Goal: Book appointment/travel/reservation

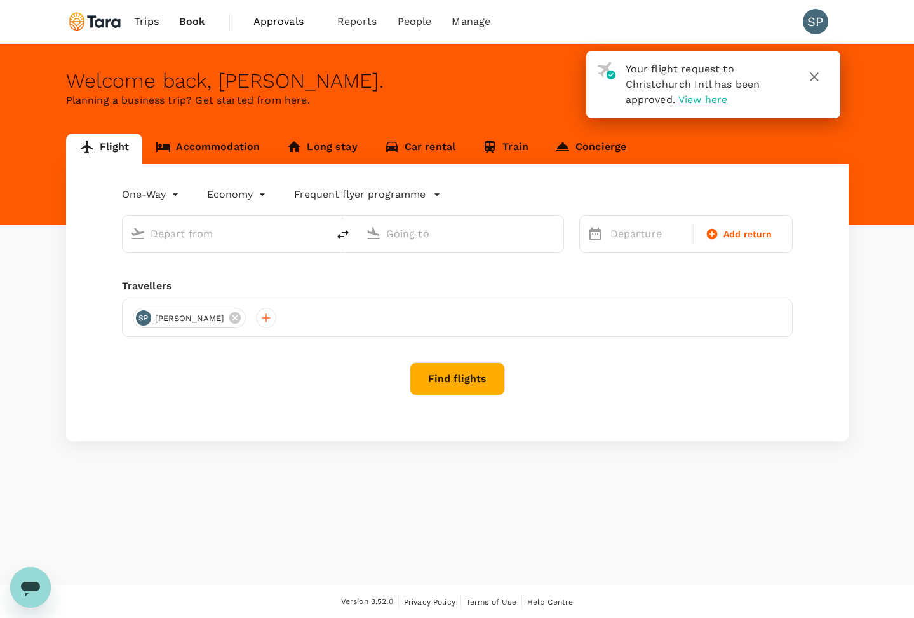
type input "roundtrip"
type input "premium-economy"
type input "Christchurch Intl (CHC)"
type input "Singapore Changi (SIN)"
type input "Christchurch Intl (CHC)"
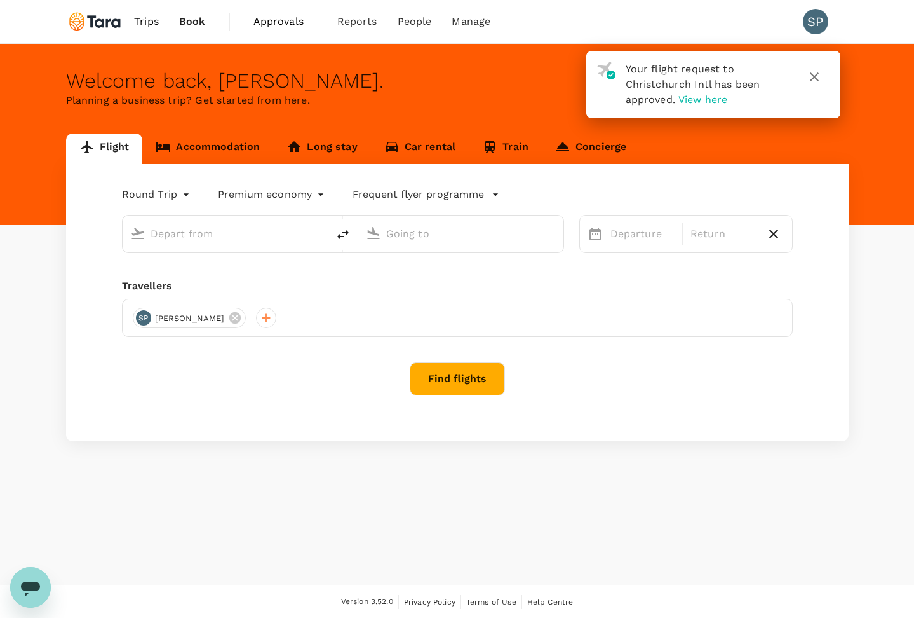
type input "Singapore Changi (SIN)"
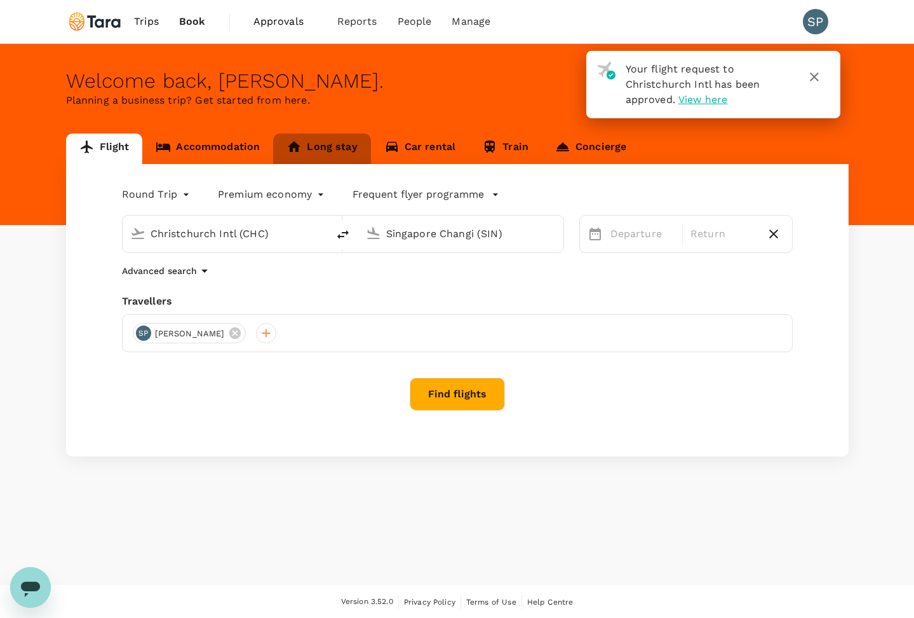
click at [314, 150] on link "Long stay" at bounding box center [321, 148] width 97 height 31
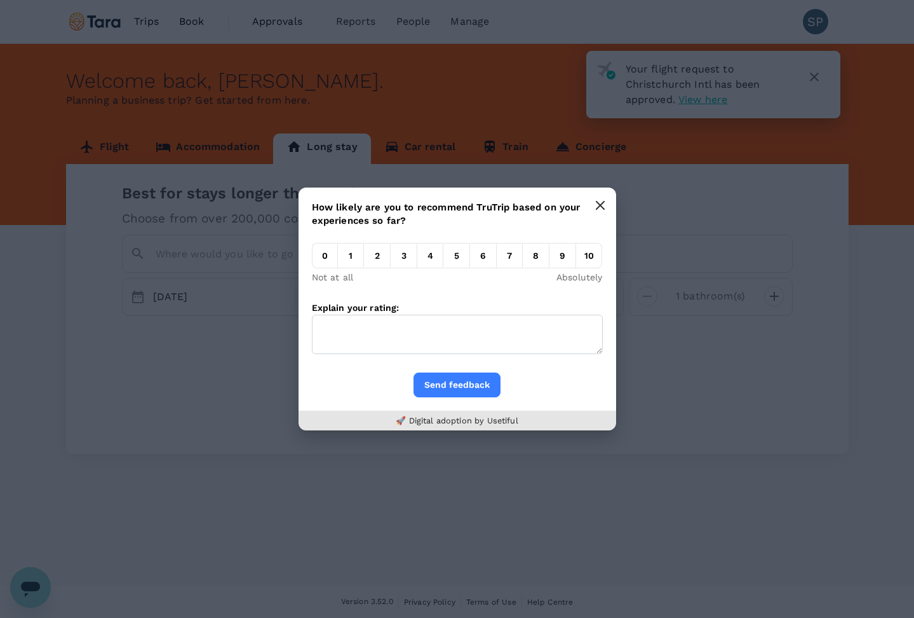
click at [601, 203] on icon "button" at bounding box center [600, 205] width 10 height 10
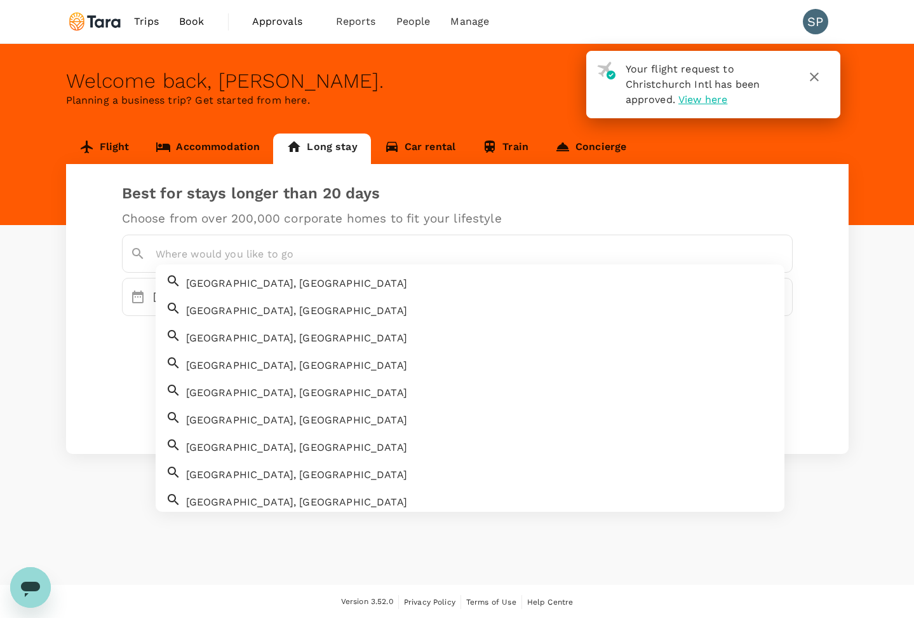
click at [219, 247] on input "text" at bounding box center [461, 254] width 610 height 20
type input "A"
paste input "[STREET_ADDRESS]"
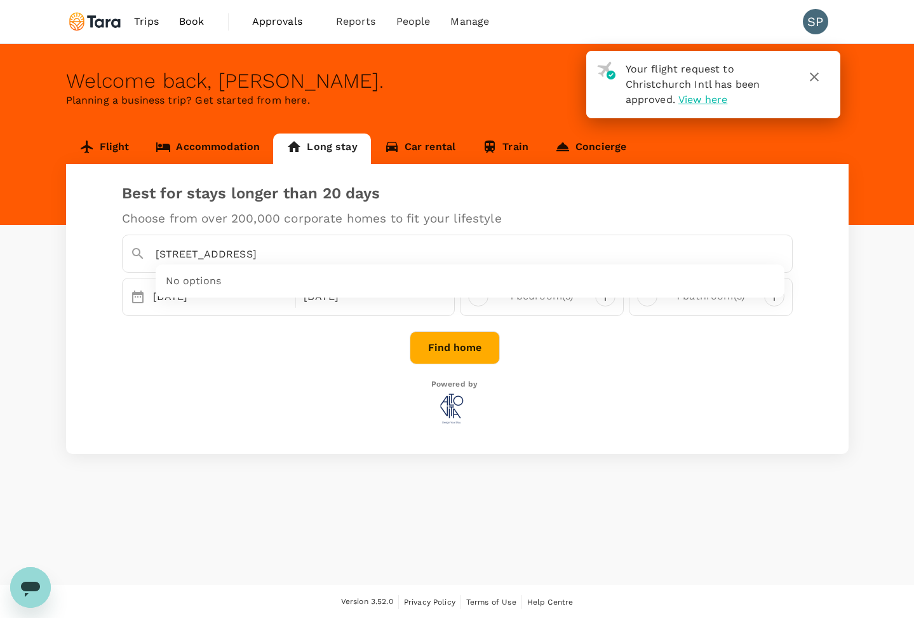
drag, startPoint x: 350, startPoint y: 253, endPoint x: 146, endPoint y: 247, distance: 204.7
click at [146, 247] on div "[STREET_ADDRESS]" at bounding box center [465, 249] width 639 height 31
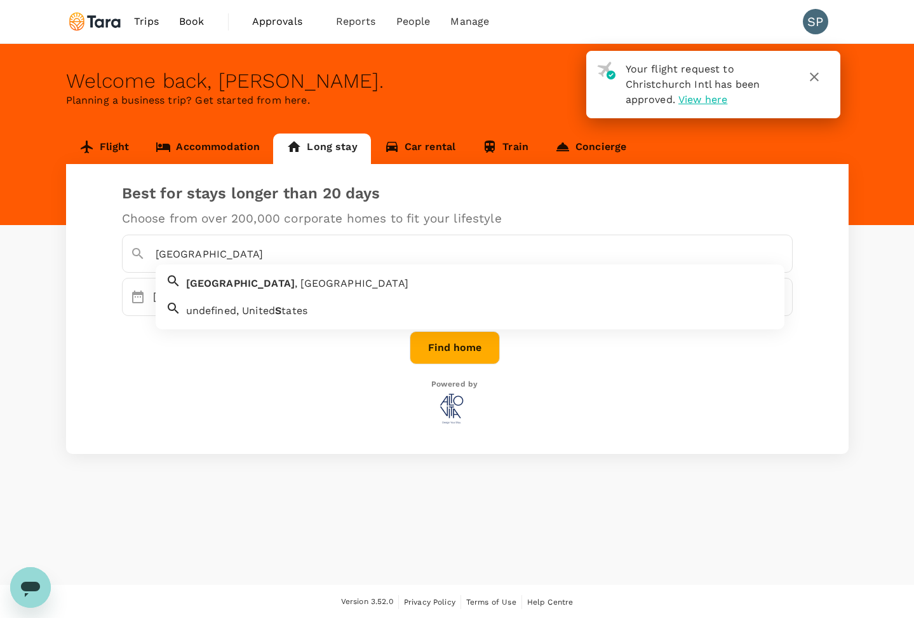
click at [201, 281] on span "[GEOGRAPHIC_DATA]" at bounding box center [240, 283] width 109 height 12
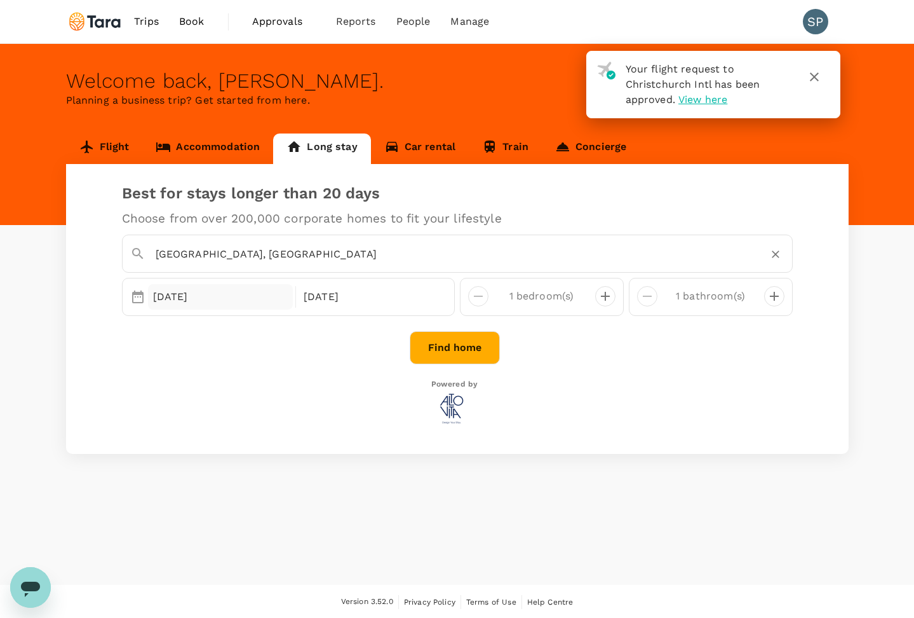
type input "[GEOGRAPHIC_DATA], [GEOGRAPHIC_DATA]"
click at [236, 306] on div "[DATE]" at bounding box center [221, 296] width 146 height 25
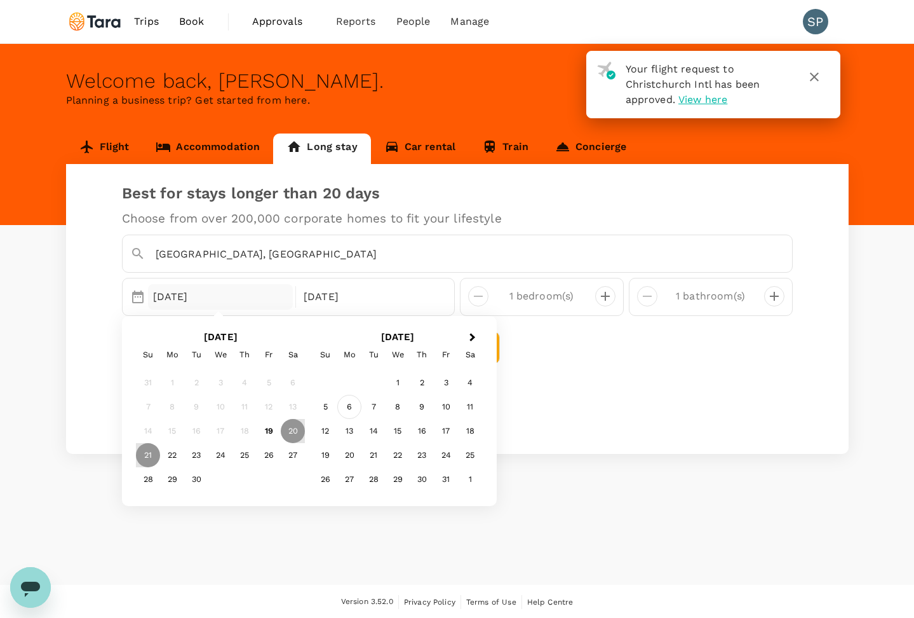
click at [344, 410] on div "6" at bounding box center [349, 407] width 24 height 24
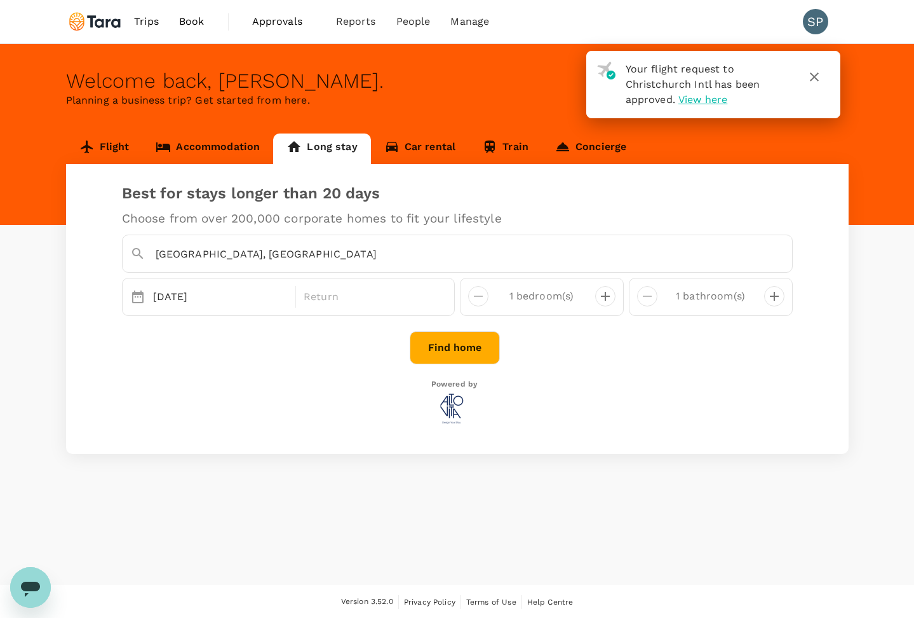
click at [607, 363] on div "[GEOGRAPHIC_DATA], [GEOGRAPHIC_DATA] Selected date: [DATE] [DATE] Return 1 bedr…" at bounding box center [455, 331] width 676 height 204
click at [364, 302] on p "Return" at bounding box center [371, 296] width 135 height 15
click at [211, 142] on link "Accommodation" at bounding box center [207, 148] width 131 height 31
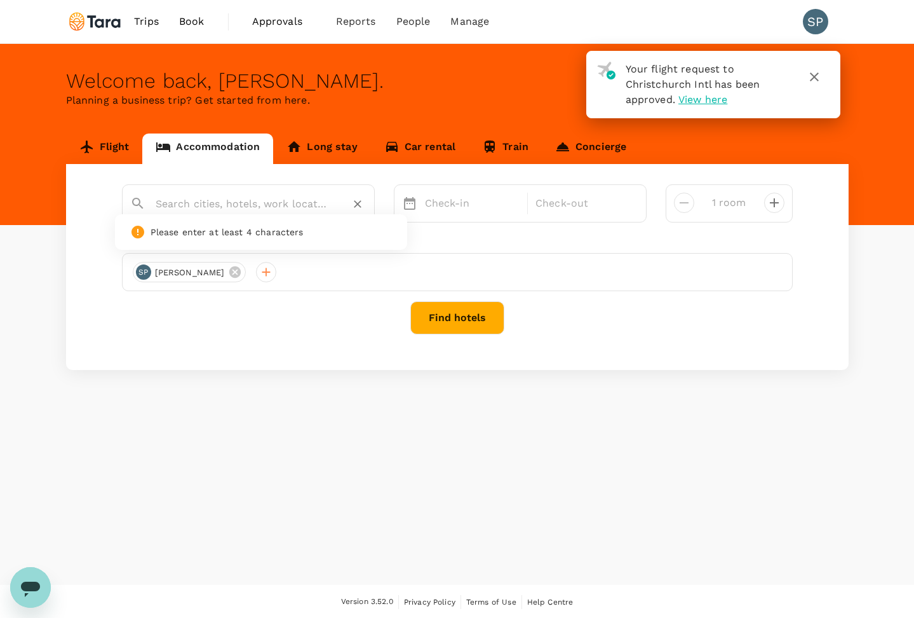
paste input "[STREET_ADDRESS]"
type input "[STREET_ADDRESS]"
click at [436, 203] on p "Check-in" at bounding box center [472, 203] width 95 height 15
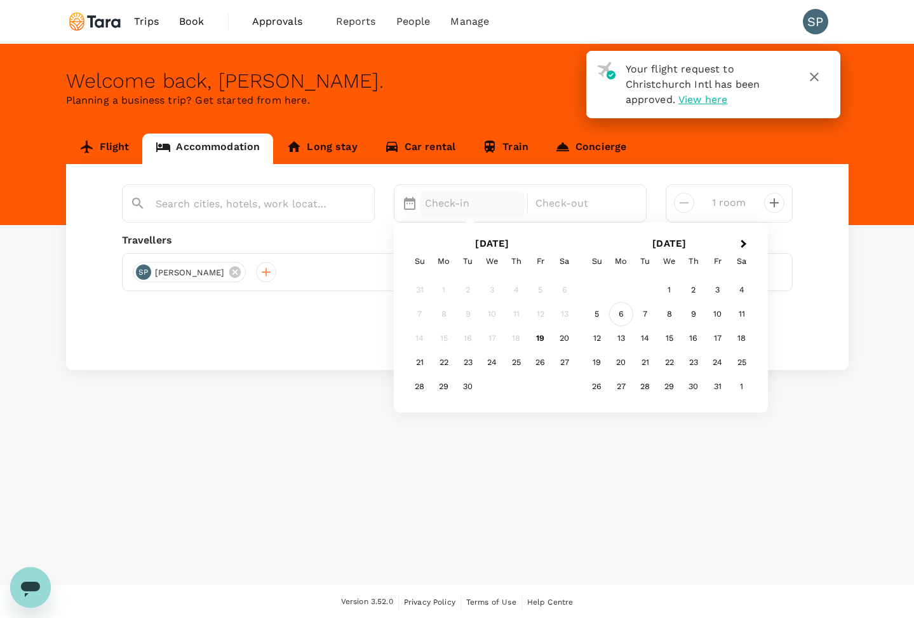
click at [618, 314] on div "6" at bounding box center [621, 314] width 24 height 24
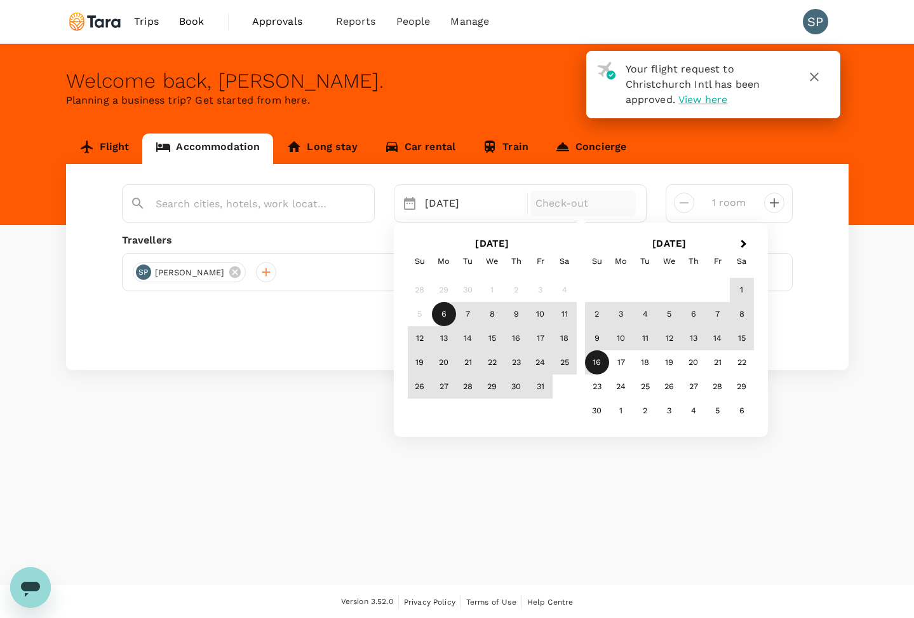
click at [602, 367] on div "16" at bounding box center [597, 362] width 24 height 24
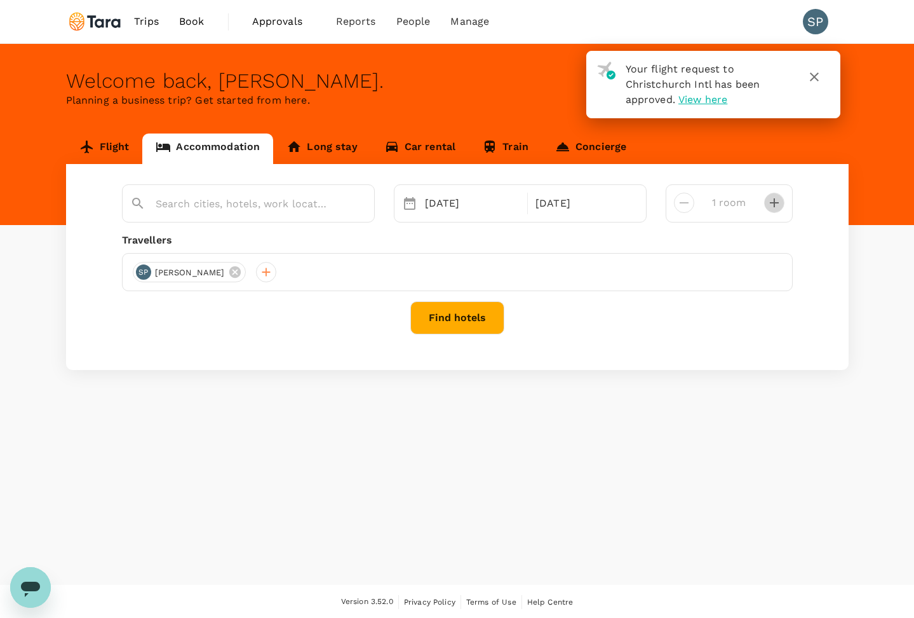
click at [772, 207] on icon "decrease" at bounding box center [774, 202] width 15 height 15
click at [679, 201] on icon "decrease" at bounding box center [684, 202] width 15 height 15
type input "1 room"
click at [457, 321] on button "Find hotels" at bounding box center [458, 317] width 94 height 33
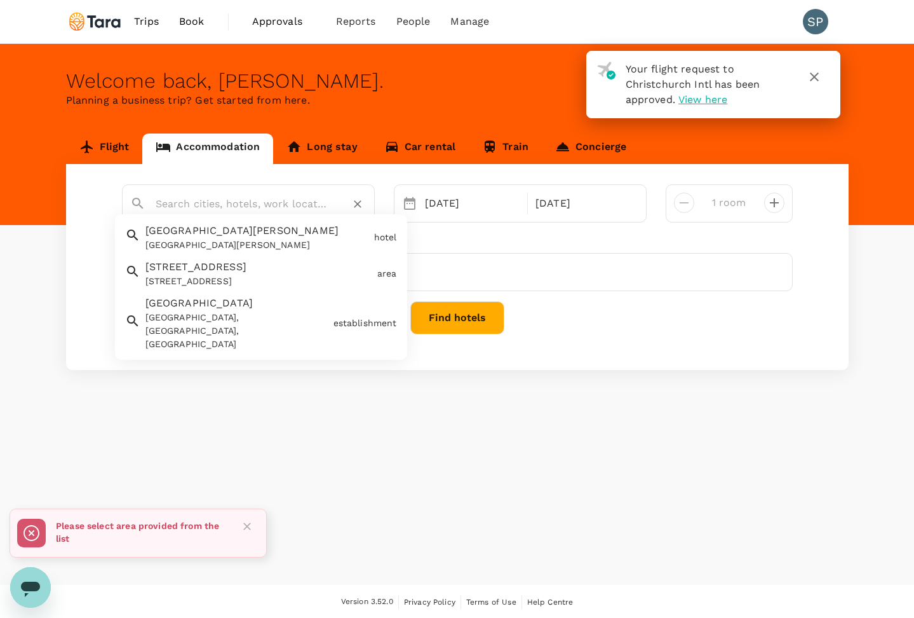
paste input "[STREET_ADDRESS]"
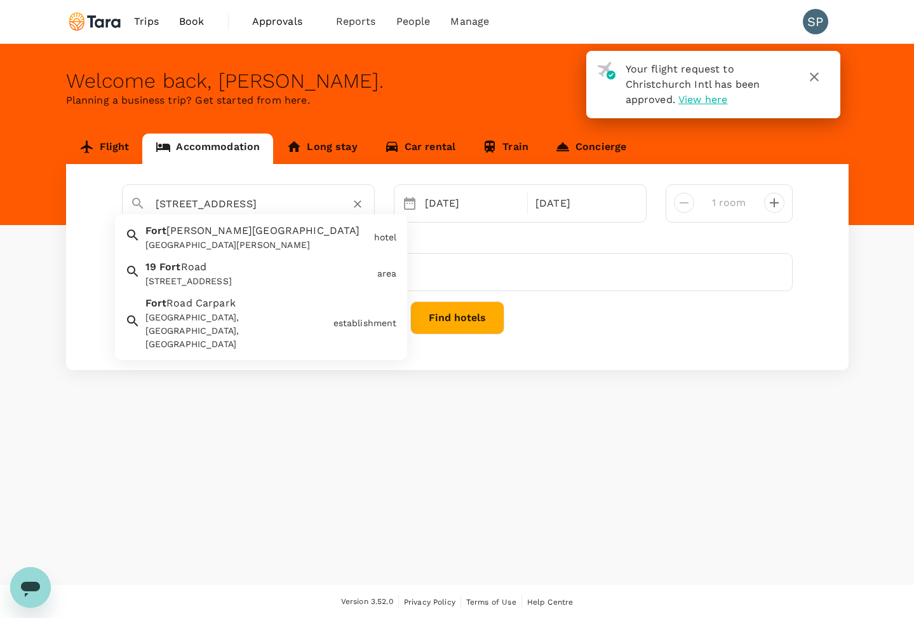
click at [203, 285] on div "[STREET_ADDRESS]" at bounding box center [259, 281] width 227 height 13
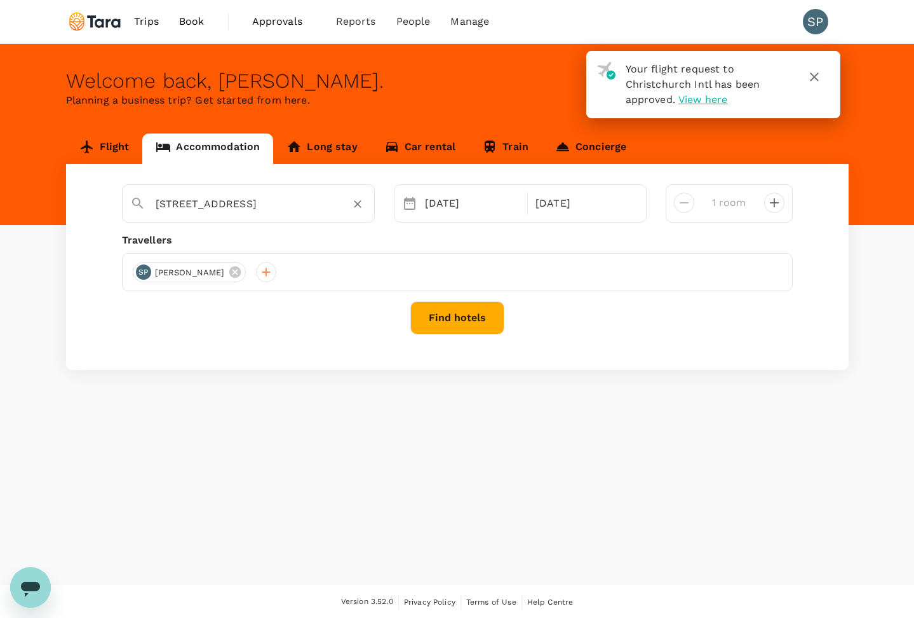
type input "[STREET_ADDRESS]"
click at [456, 320] on button "Find hotels" at bounding box center [458, 317] width 94 height 33
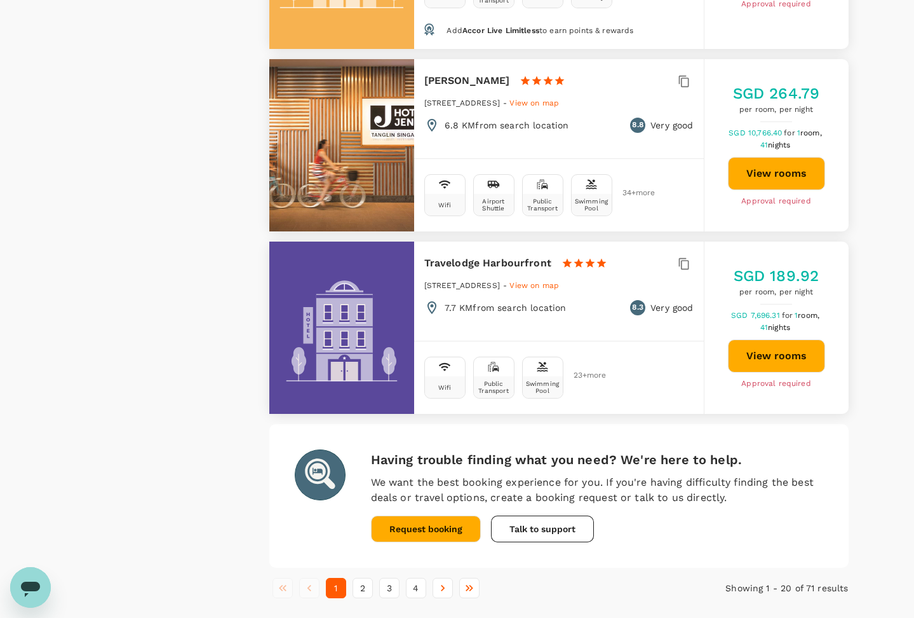
scroll to position [3521, 0]
